Goal: Task Accomplishment & Management: Manage account settings

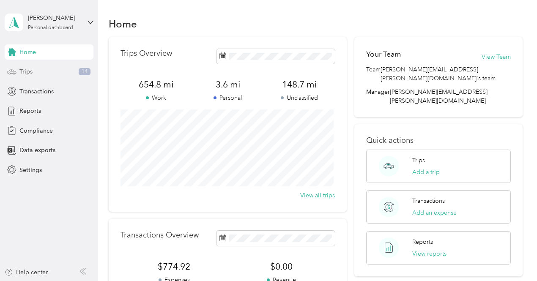
click at [48, 71] on div "Trips 14" at bounding box center [49, 71] width 89 height 15
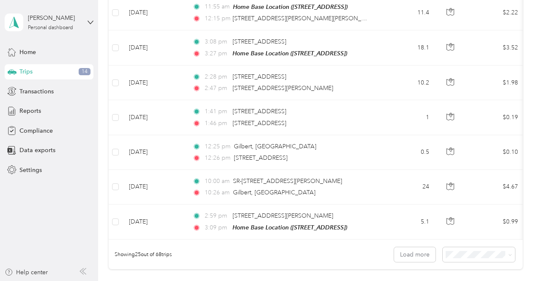
scroll to position [880, 0]
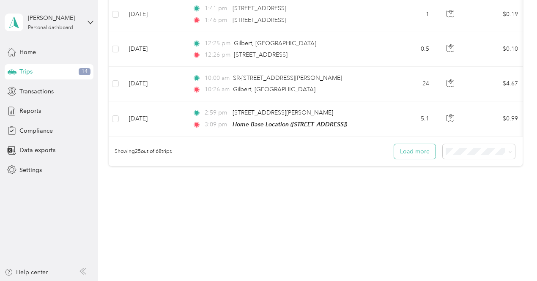
click at [419, 146] on button "Load more" at bounding box center [414, 151] width 41 height 15
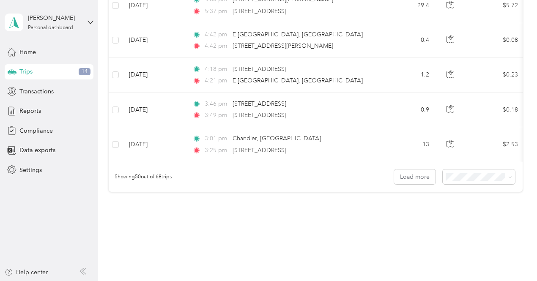
scroll to position [1746, 0]
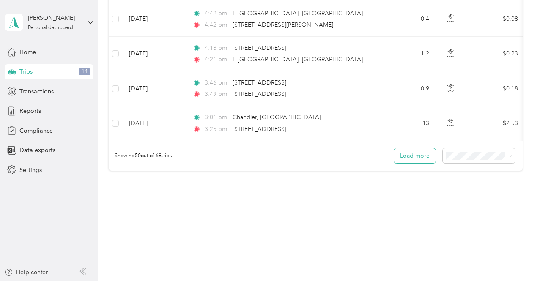
click at [408, 149] on button "Load more" at bounding box center [414, 156] width 41 height 15
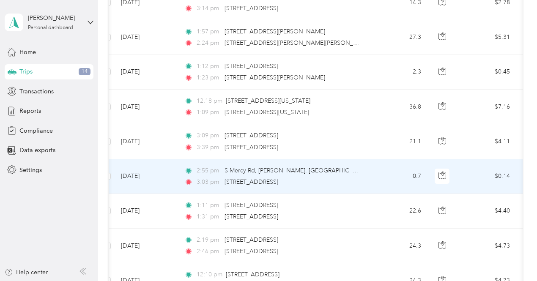
scroll to position [0, 8]
click at [415, 164] on td "0.7" at bounding box center [401, 177] width 56 height 35
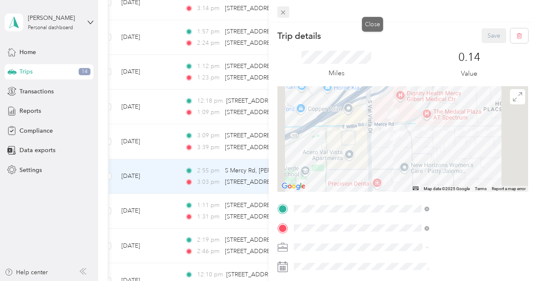
click at [287, 11] on icon at bounding box center [283, 12] width 7 height 7
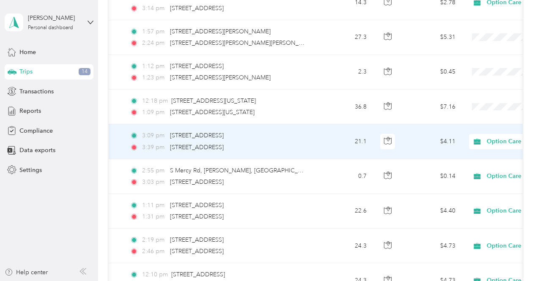
scroll to position [0, 64]
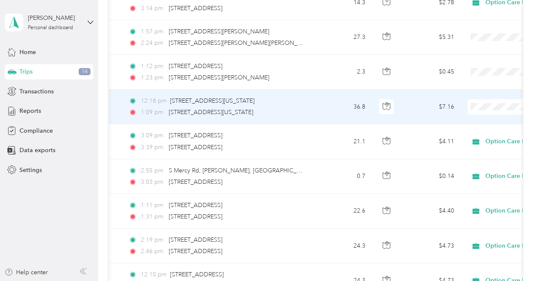
click at [485, 110] on span "Option Care Health" at bounding box center [493, 108] width 78 height 9
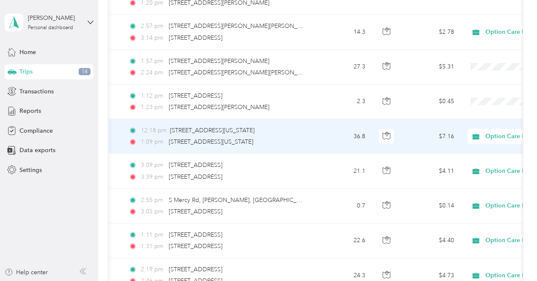
scroll to position [1280, 0]
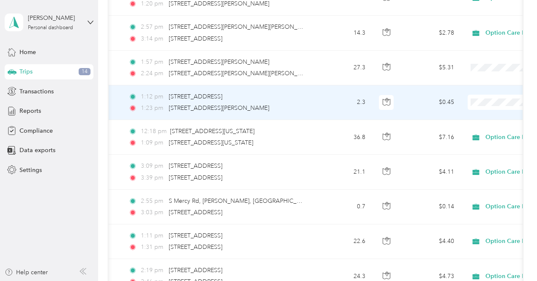
click at [487, 105] on span "Option Care Health" at bounding box center [493, 108] width 78 height 9
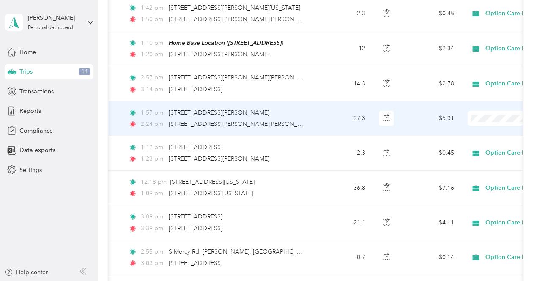
scroll to position [1229, 0]
click at [478, 123] on span "Option Care Health" at bounding box center [493, 120] width 78 height 9
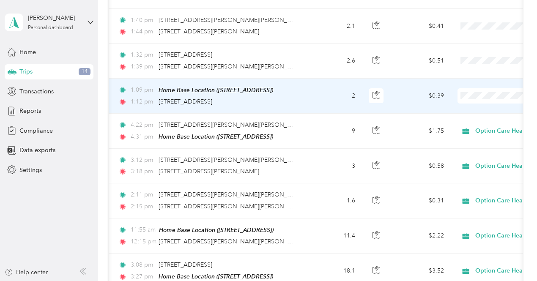
scroll to position [0, 79]
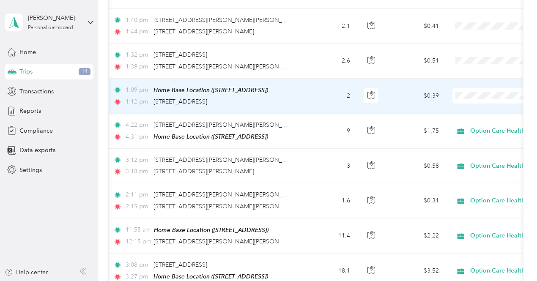
click at [484, 105] on span "Option Care Health" at bounding box center [493, 103] width 78 height 9
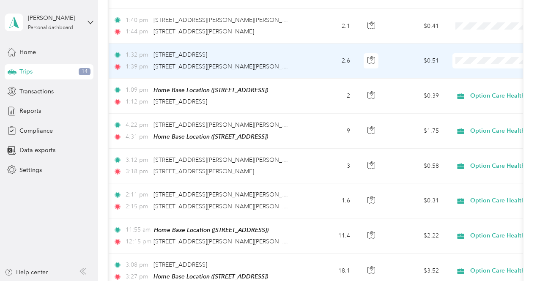
click at [491, 72] on span "Option Care Health" at bounding box center [493, 67] width 78 height 9
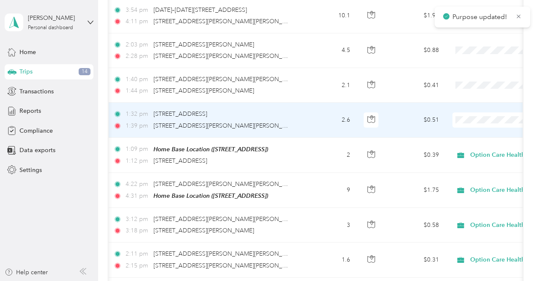
scroll to position [490, 0]
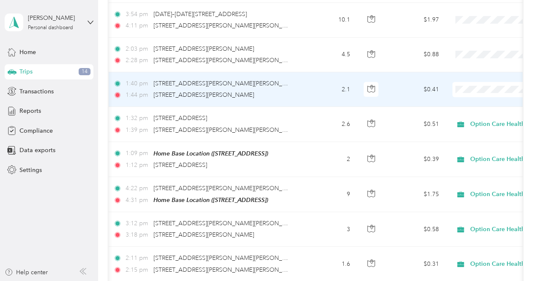
click at [477, 101] on span "Option Care Health" at bounding box center [493, 100] width 78 height 9
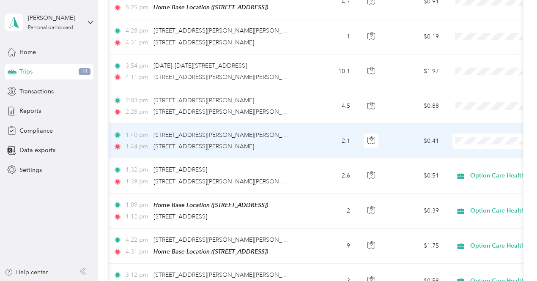
scroll to position [435, 0]
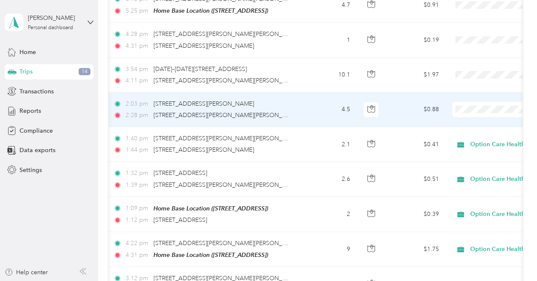
click at [469, 119] on span "Option Care Health" at bounding box center [493, 118] width 78 height 9
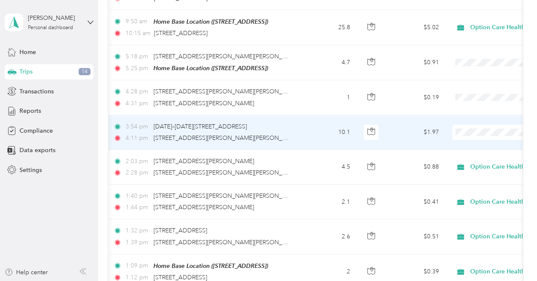
scroll to position [374, 0]
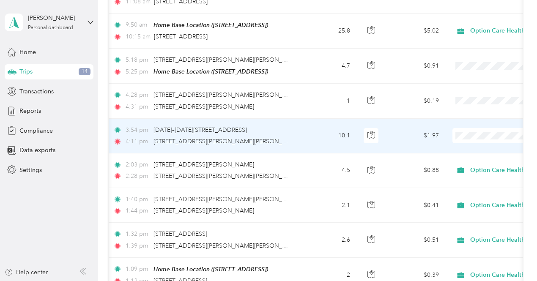
click at [498, 145] on span "Option Care Health" at bounding box center [493, 143] width 78 height 9
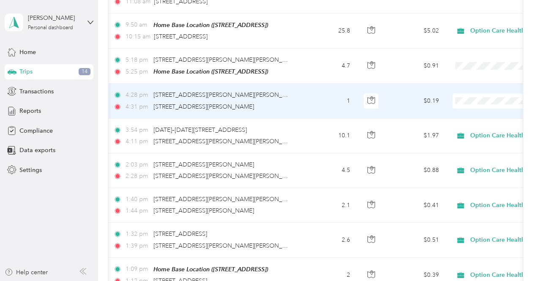
click at [469, 115] on li "Option Care Health" at bounding box center [484, 109] width 105 height 15
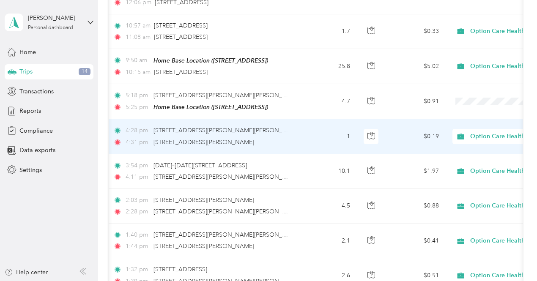
scroll to position [338, 0]
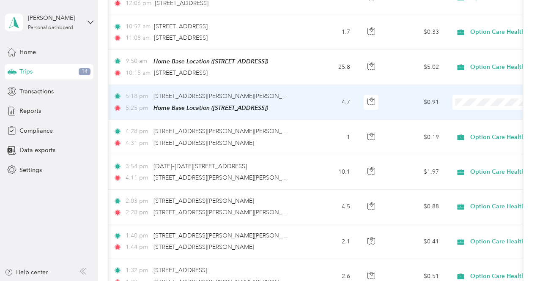
click at [456, 126] on span "Personal" at bounding box center [493, 124] width 78 height 9
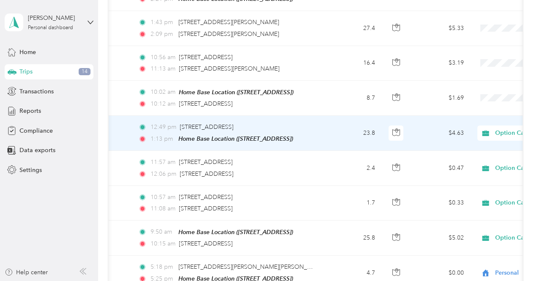
scroll to position [166, 0]
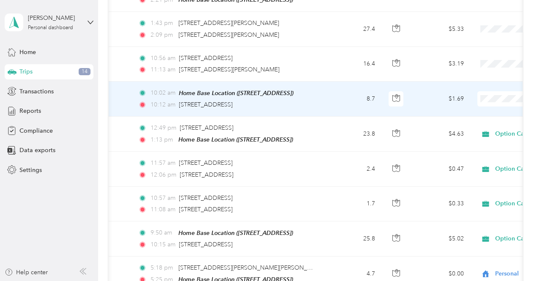
click at [490, 112] on span "Option Care Health" at bounding box center [493, 108] width 78 height 9
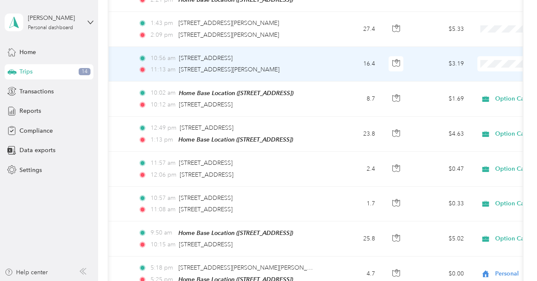
click at [486, 75] on span "Option Care Health" at bounding box center [493, 78] width 78 height 9
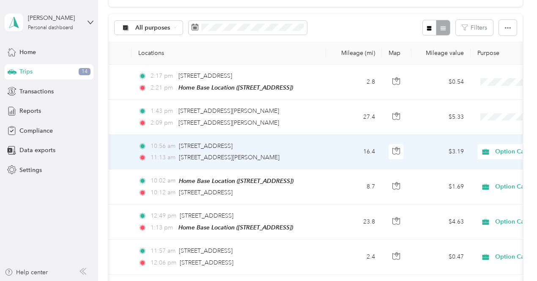
scroll to position [75, 0]
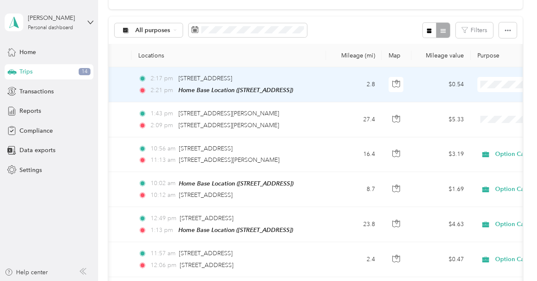
click at [341, 98] on td "2.8" at bounding box center [354, 84] width 56 height 35
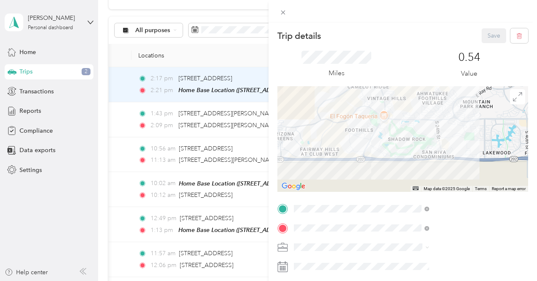
click at [287, 118] on div "Trip details Save This trip cannot be edited because it is either under review,…" at bounding box center [268, 140] width 537 height 281
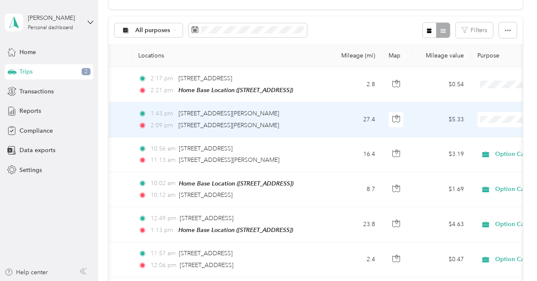
click at [342, 114] on td "27.4" at bounding box center [354, 119] width 56 height 35
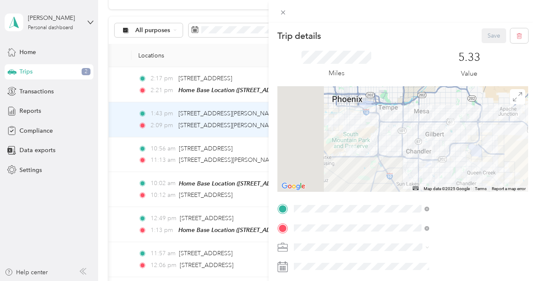
click at [325, 111] on div "Trip details Save This trip cannot be edited because it is either under review,…" at bounding box center [268, 140] width 537 height 281
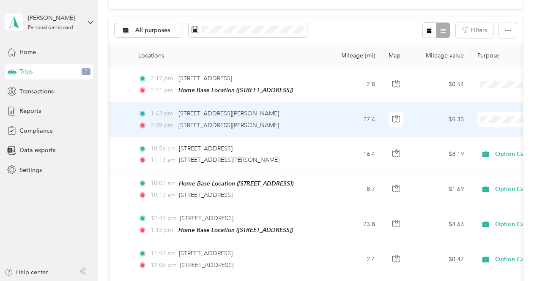
click at [502, 131] on span "Option Care Health" at bounding box center [493, 134] width 78 height 9
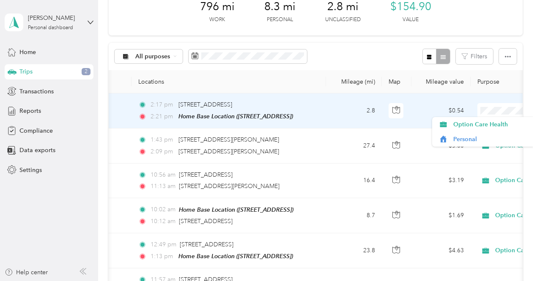
scroll to position [46, 0]
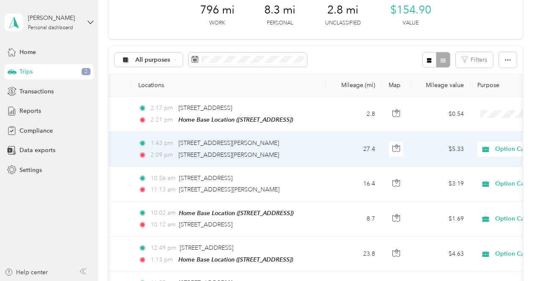
click at [323, 142] on td "1:43 pm [STREET_ADDRESS][PERSON_NAME][PERSON_NAME] 2:09 pm [STREET_ADDRESS][PER…" at bounding box center [229, 149] width 195 height 35
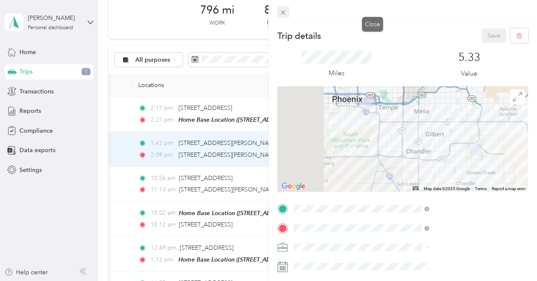
click at [286, 11] on icon at bounding box center [283, 13] width 4 height 4
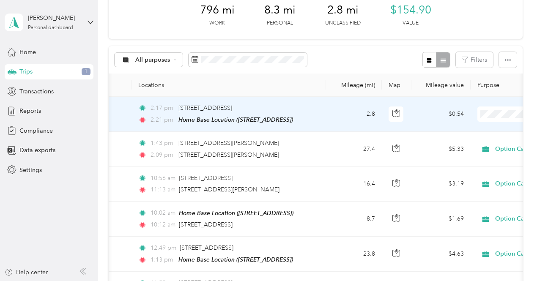
click at [467, 143] on span "Personal" at bounding box center [493, 143] width 78 height 9
